Goal: Task Accomplishment & Management: Use online tool/utility

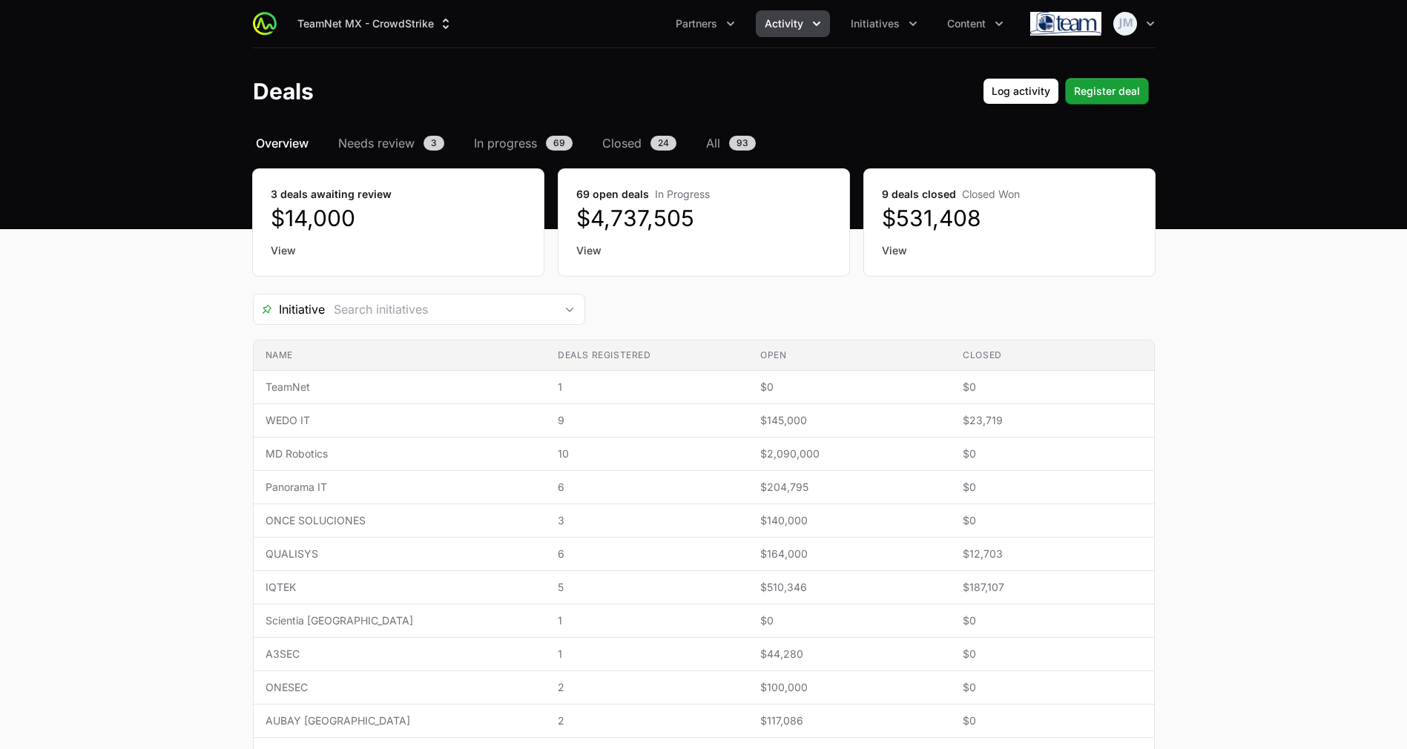
click at [392, 131] on header "Deals Log activity Log activity Register deal Register deal" at bounding box center [703, 91] width 1407 height 86
click at [386, 139] on span "Needs review" at bounding box center [376, 143] width 76 height 18
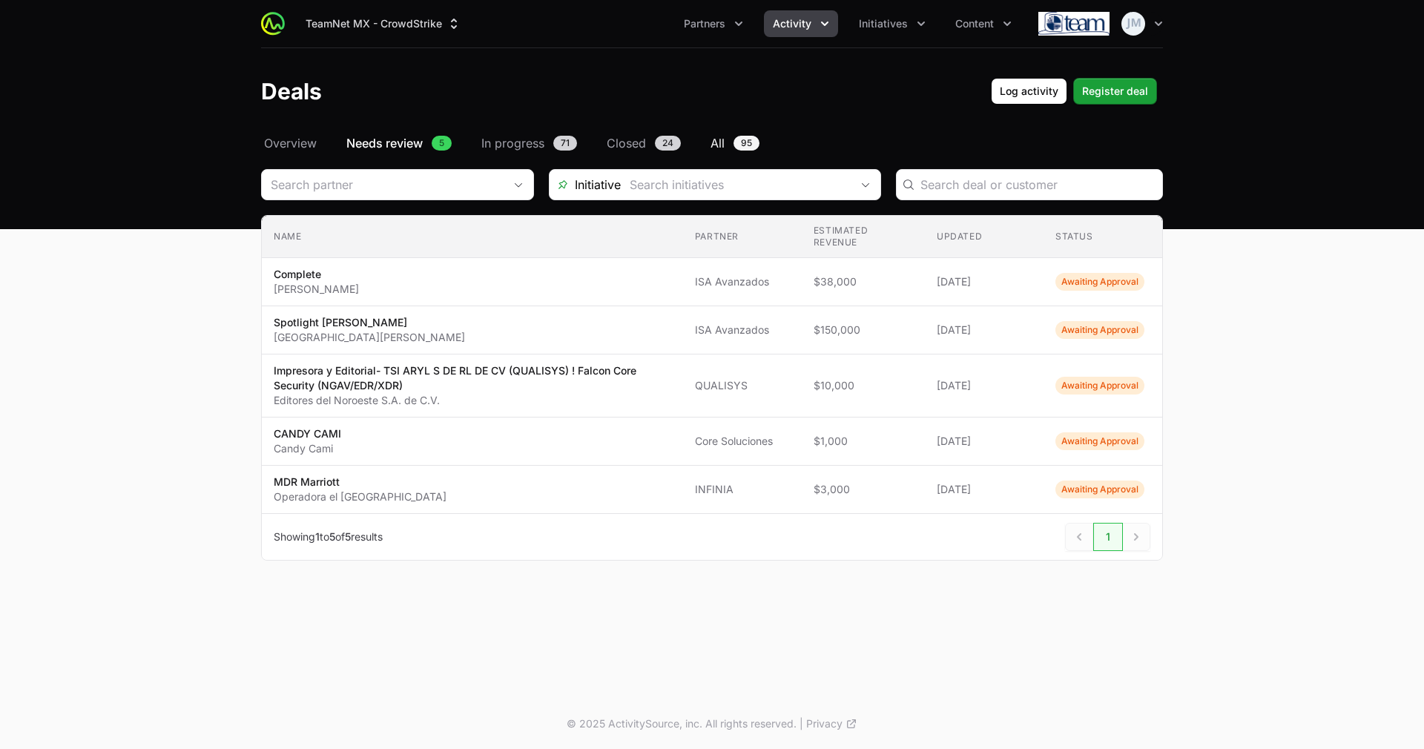
click at [727, 143] on link "All 95" at bounding box center [734, 143] width 55 height 18
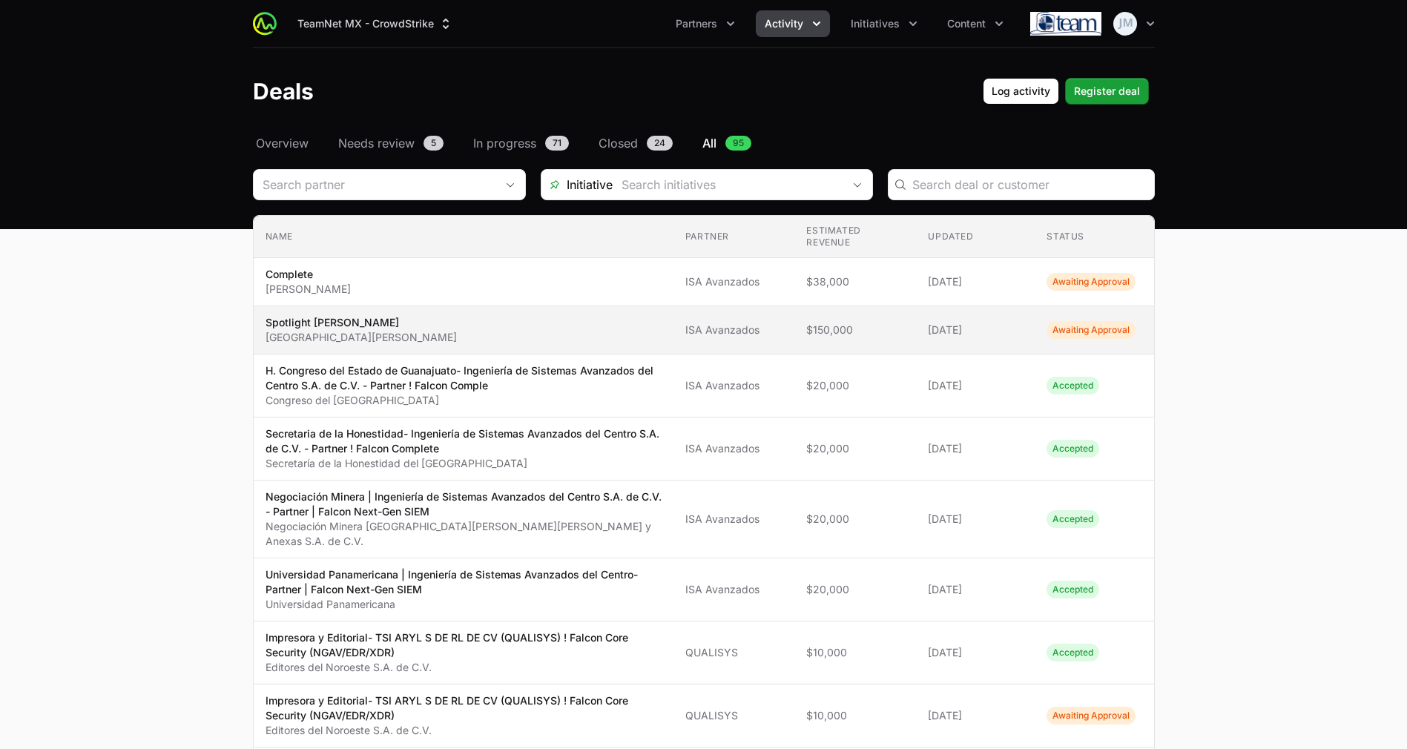
click at [415, 334] on span "Spotlight [PERSON_NAME] Municipio de [GEOGRAPHIC_DATA]" at bounding box center [463, 330] width 396 height 30
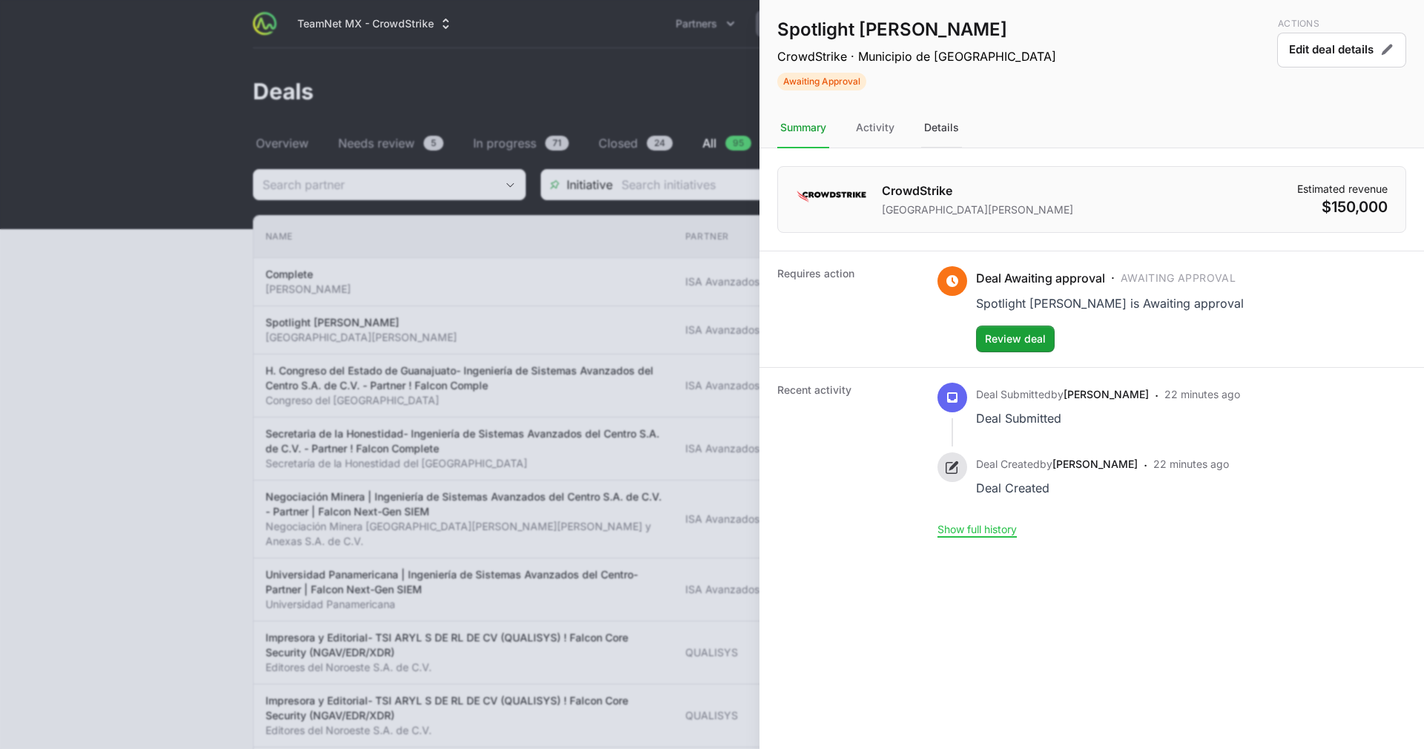
click at [943, 126] on div "Details" at bounding box center [941, 128] width 41 height 40
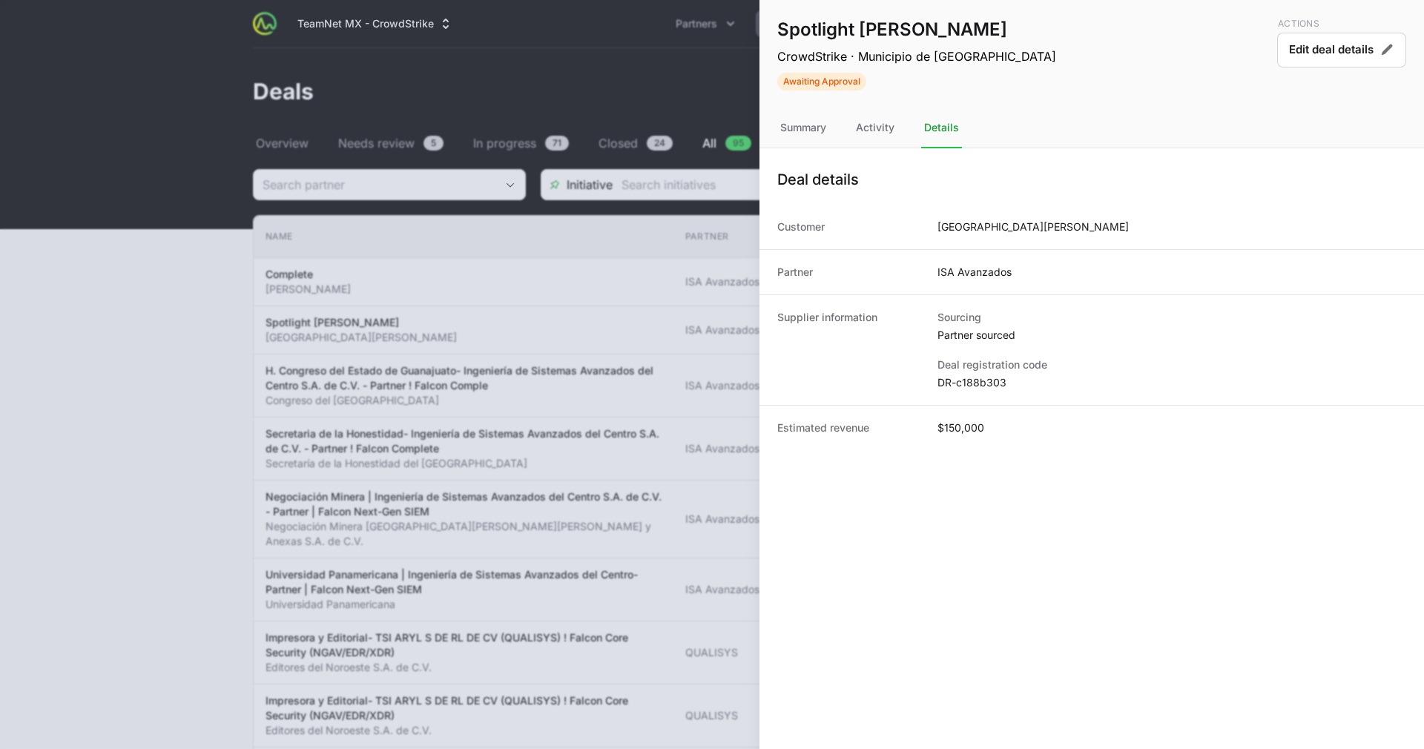
click at [955, 377] on dd "DR-c188b303" at bounding box center [1171, 382] width 469 height 15
copy dl "DR-c188b303"
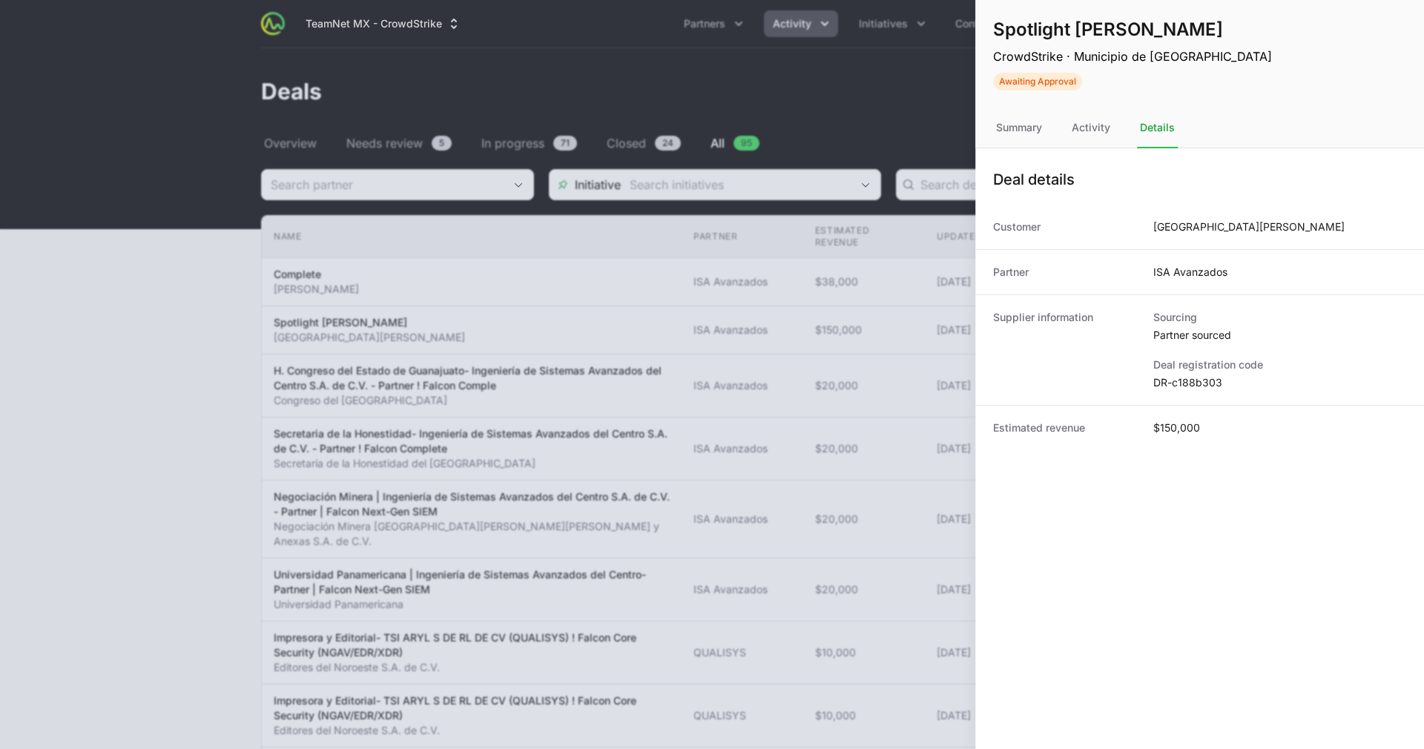
click at [696, 309] on div at bounding box center [712, 374] width 1424 height 749
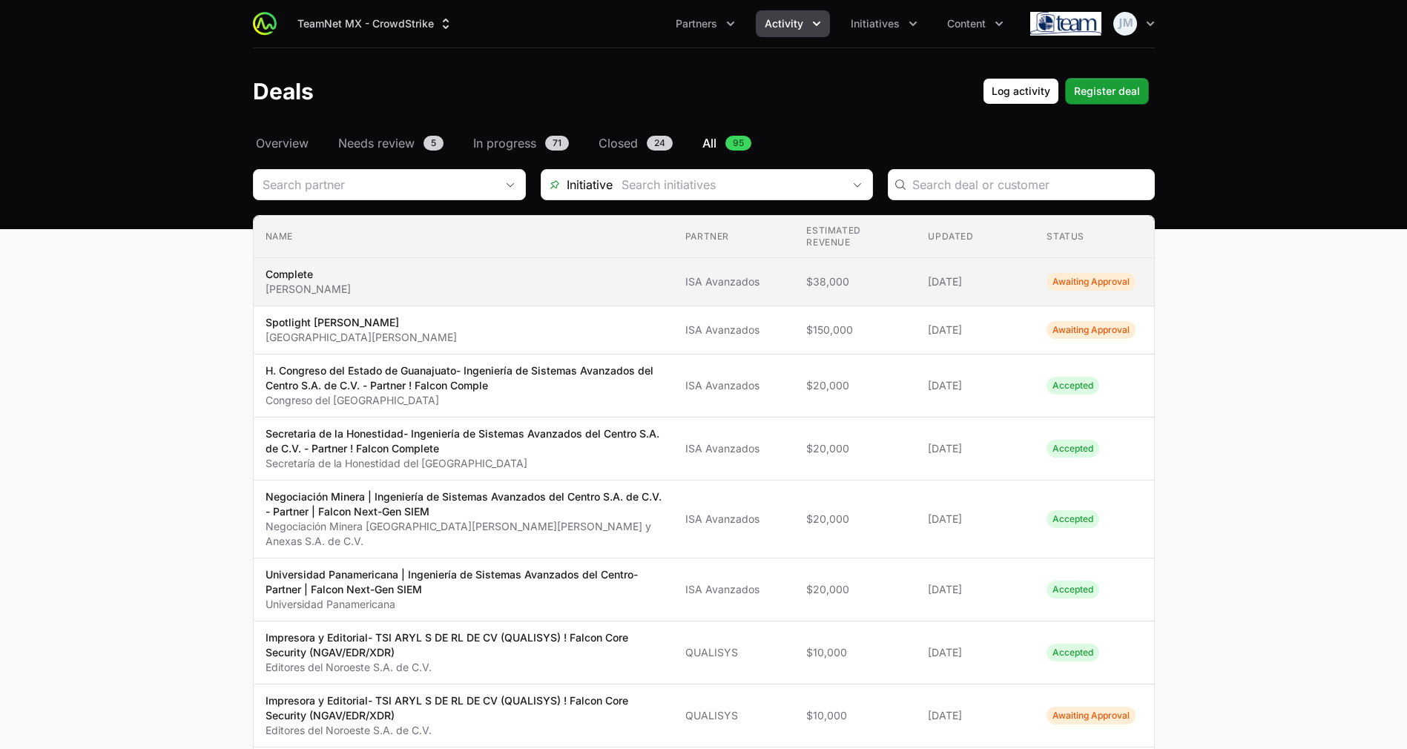
click at [612, 287] on span "Complete [PERSON_NAME]" at bounding box center [463, 282] width 396 height 30
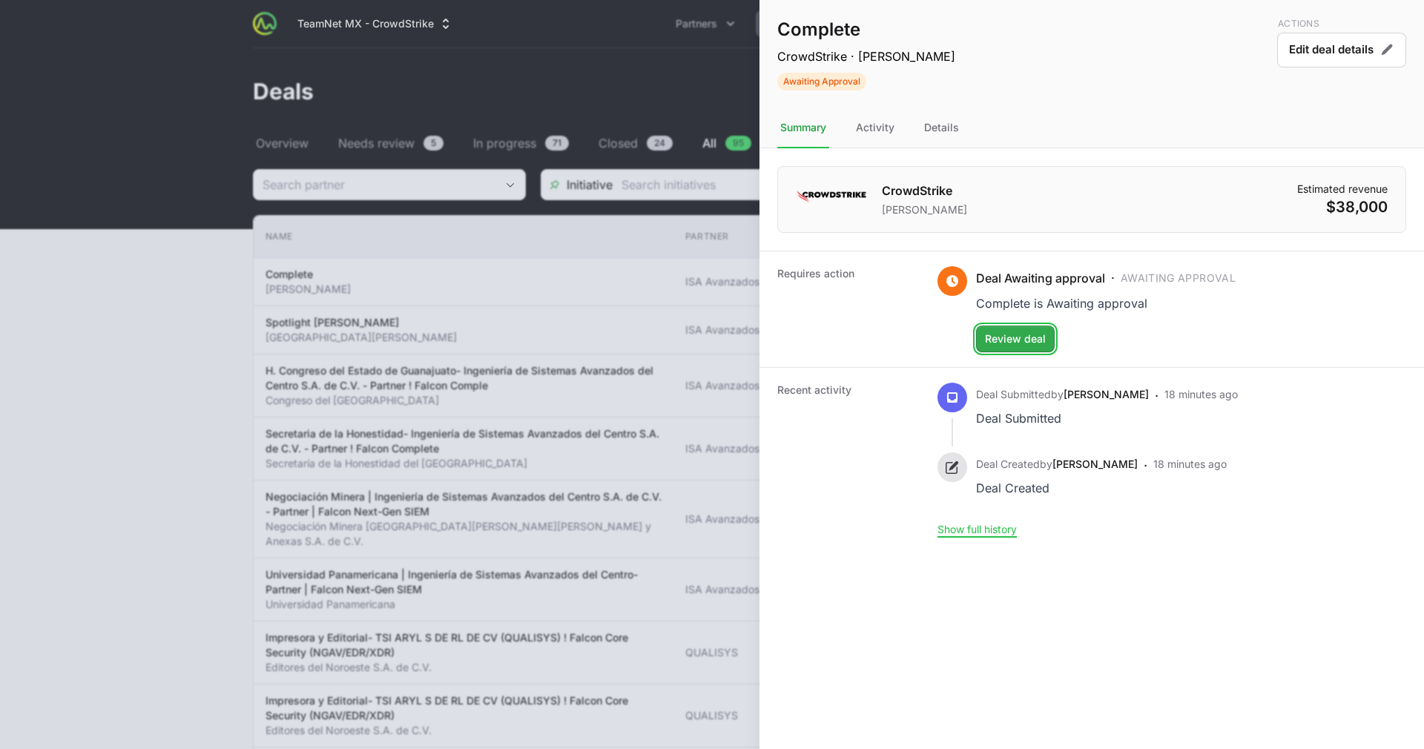
click at [998, 338] on span "Review deal" at bounding box center [1015, 339] width 61 height 18
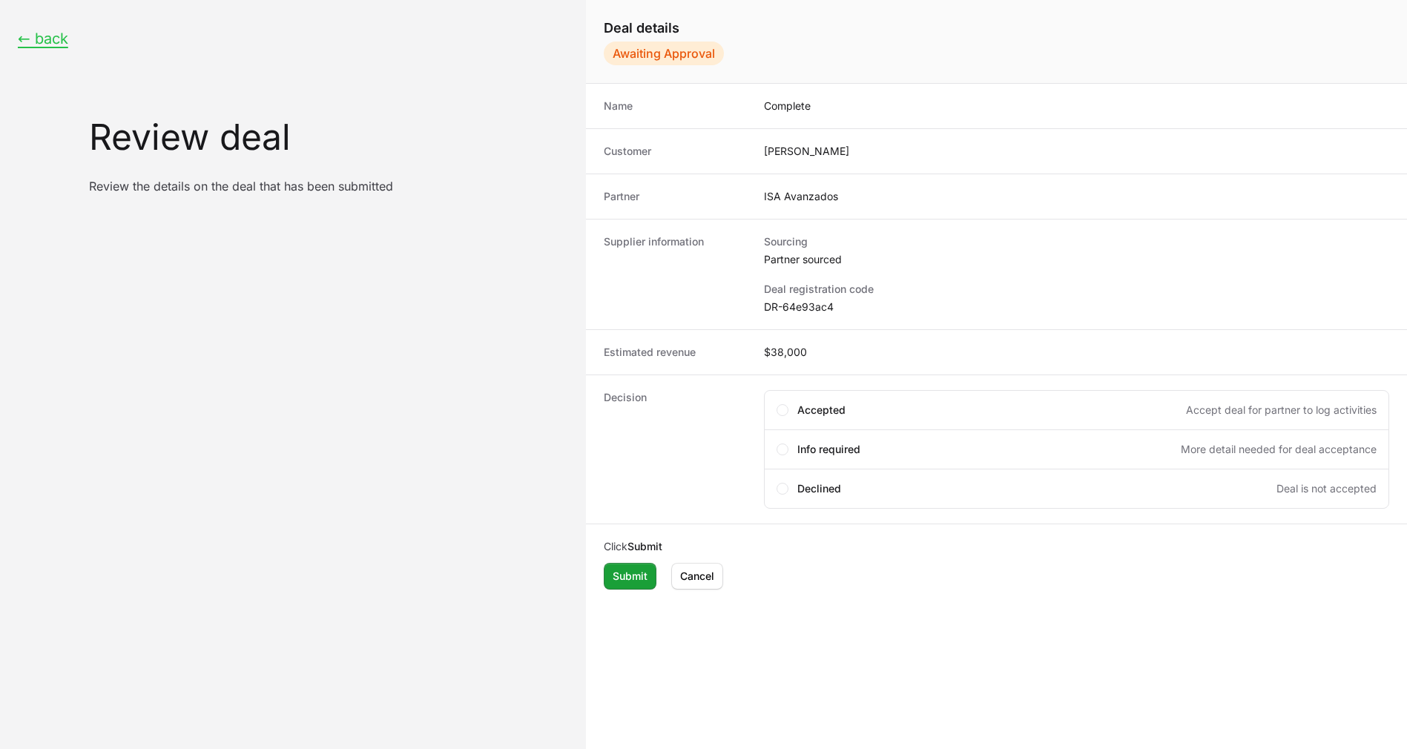
click at [817, 305] on dd "DR-64e93ac4" at bounding box center [1076, 307] width 625 height 15
